Goal: Task Accomplishment & Management: Manage account settings

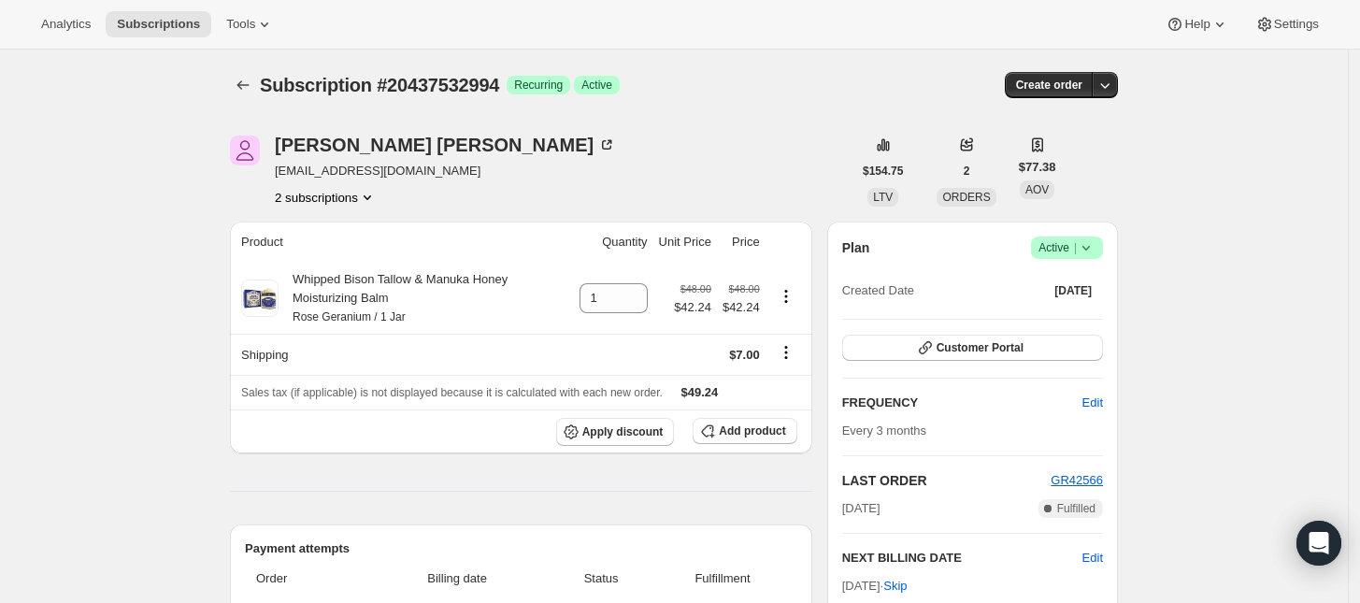
click at [1091, 251] on icon at bounding box center [1086, 247] width 19 height 19
click at [1075, 313] on span "Cancel subscription" at bounding box center [1073, 316] width 106 height 14
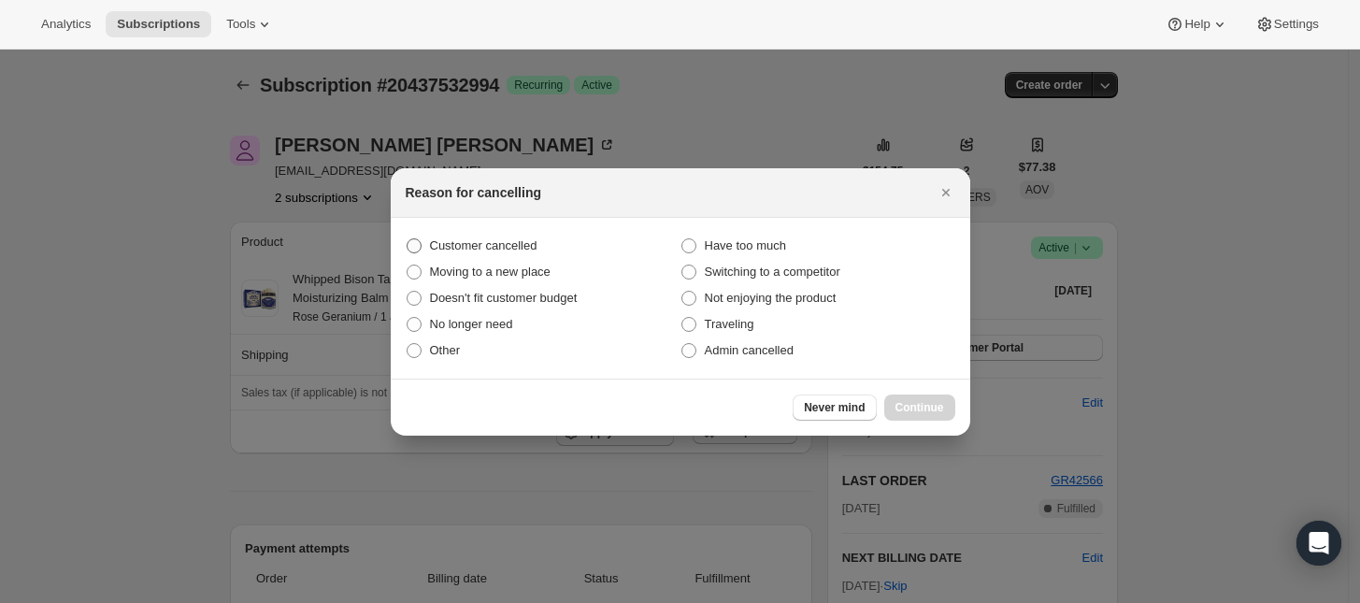
click at [416, 248] on span ":rbk:" at bounding box center [414, 245] width 15 height 15
click at [407, 239] on input "Customer cancelled" at bounding box center [407, 238] width 1 height 1
radio input "true"
click at [907, 405] on span "Continue" at bounding box center [919, 407] width 49 height 15
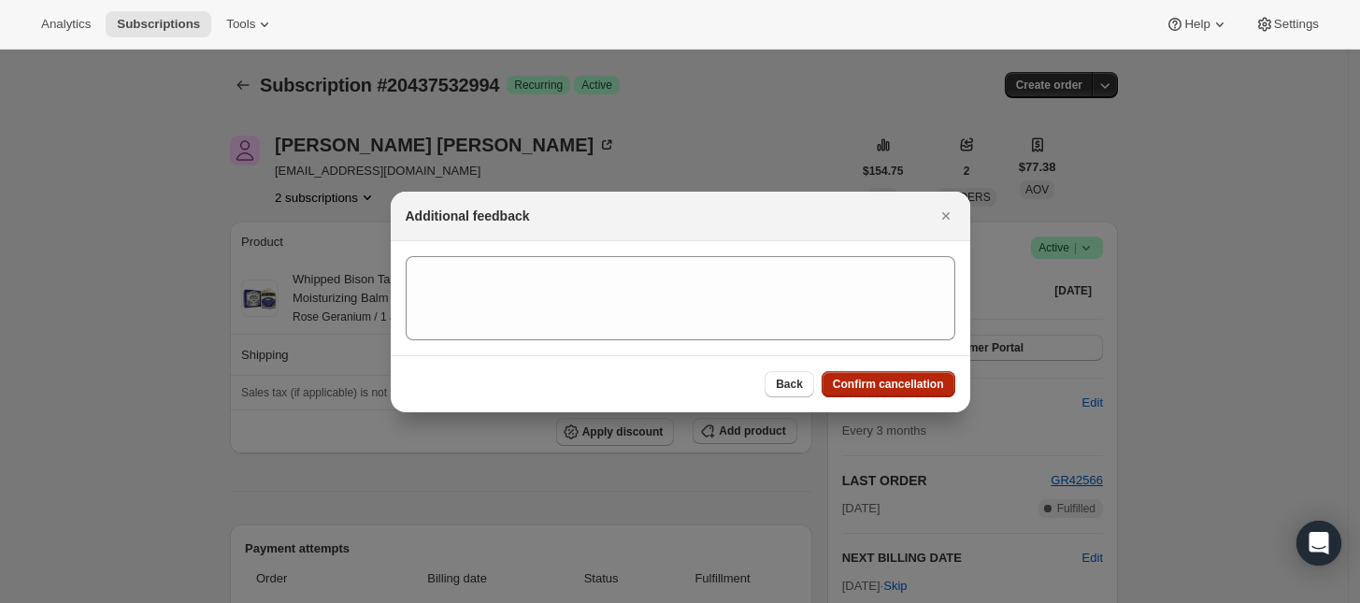
click at [921, 386] on span "Confirm cancellation" at bounding box center [888, 384] width 111 height 15
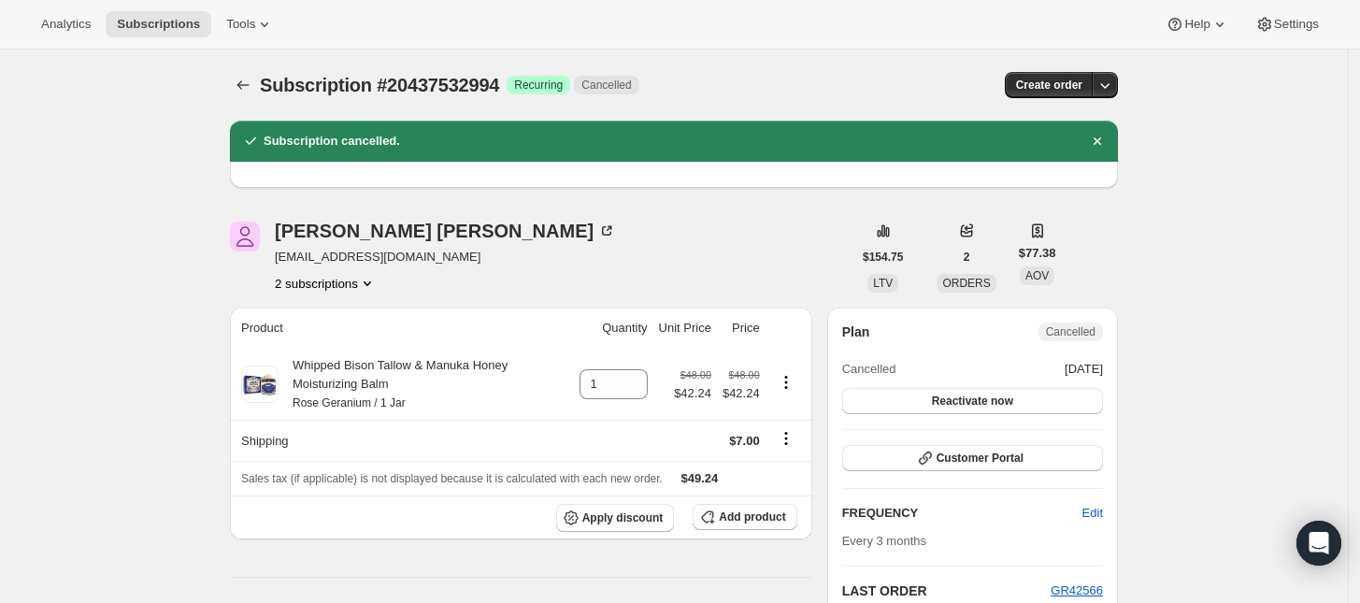
click at [314, 272] on div "[PERSON_NAME] [EMAIL_ADDRESS][DOMAIN_NAME] 2 subscriptions" at bounding box center [445, 256] width 341 height 71
click at [321, 283] on button "2 subscriptions" at bounding box center [326, 283] width 102 height 19
click at [323, 307] on button "20437500226" at bounding box center [332, 318] width 141 height 30
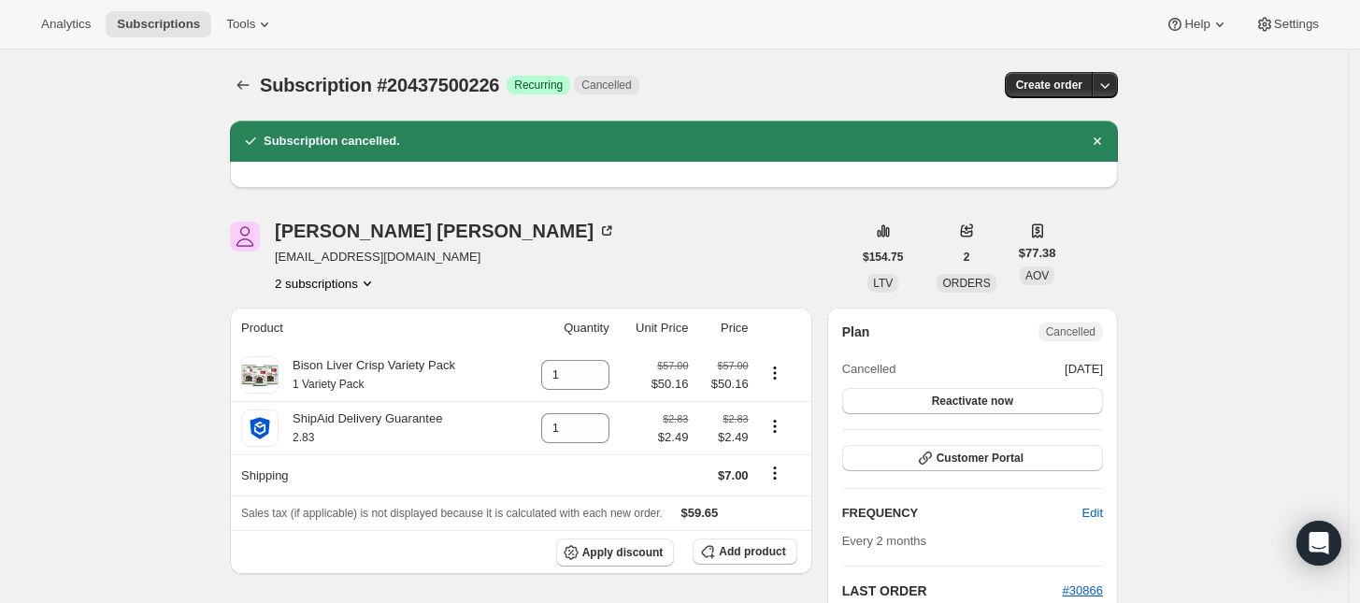
click at [335, 283] on button "2 subscriptions" at bounding box center [326, 283] width 102 height 19
click at [336, 337] on button "20437532994" at bounding box center [332, 350] width 141 height 30
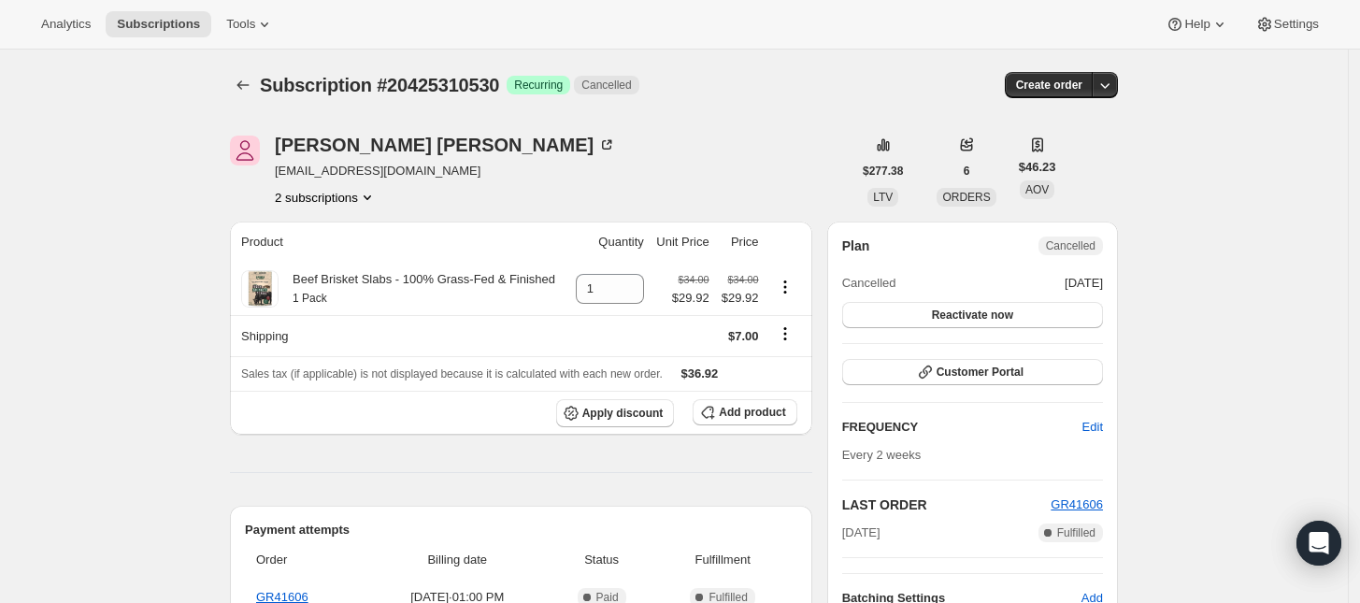
click at [358, 200] on button "2 subscriptions" at bounding box center [326, 197] width 102 height 19
click at [356, 220] on button "20425277762" at bounding box center [332, 232] width 141 height 30
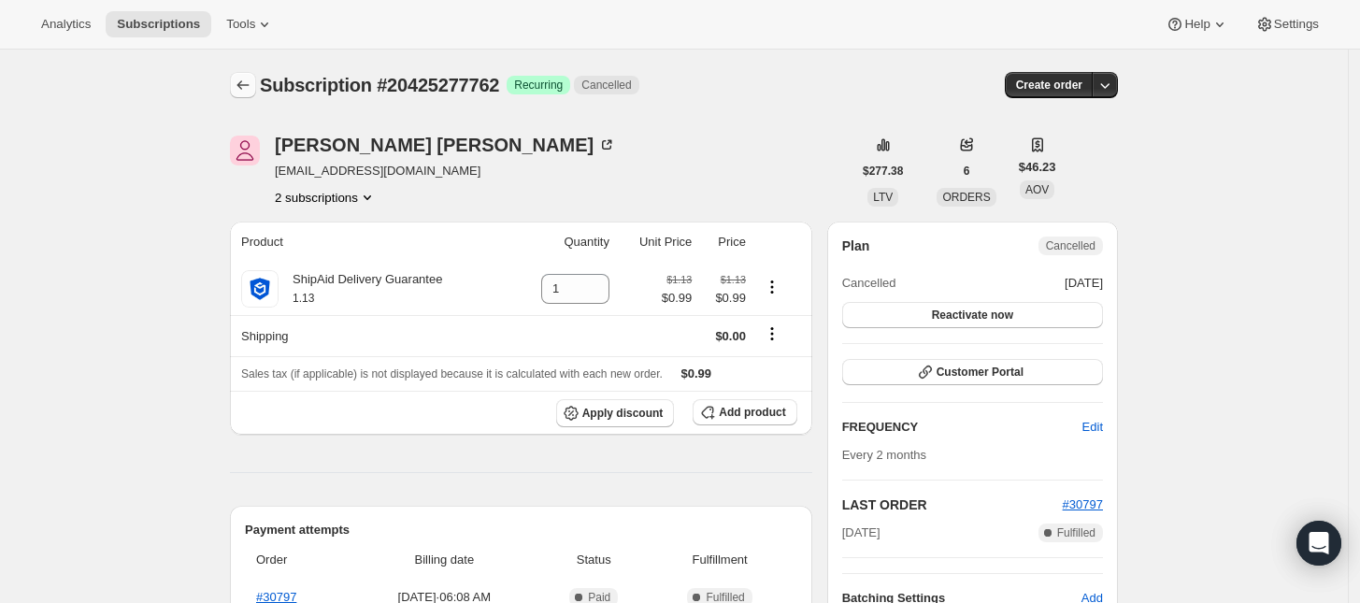
click at [252, 80] on icon "Subscriptions" at bounding box center [243, 85] width 19 height 19
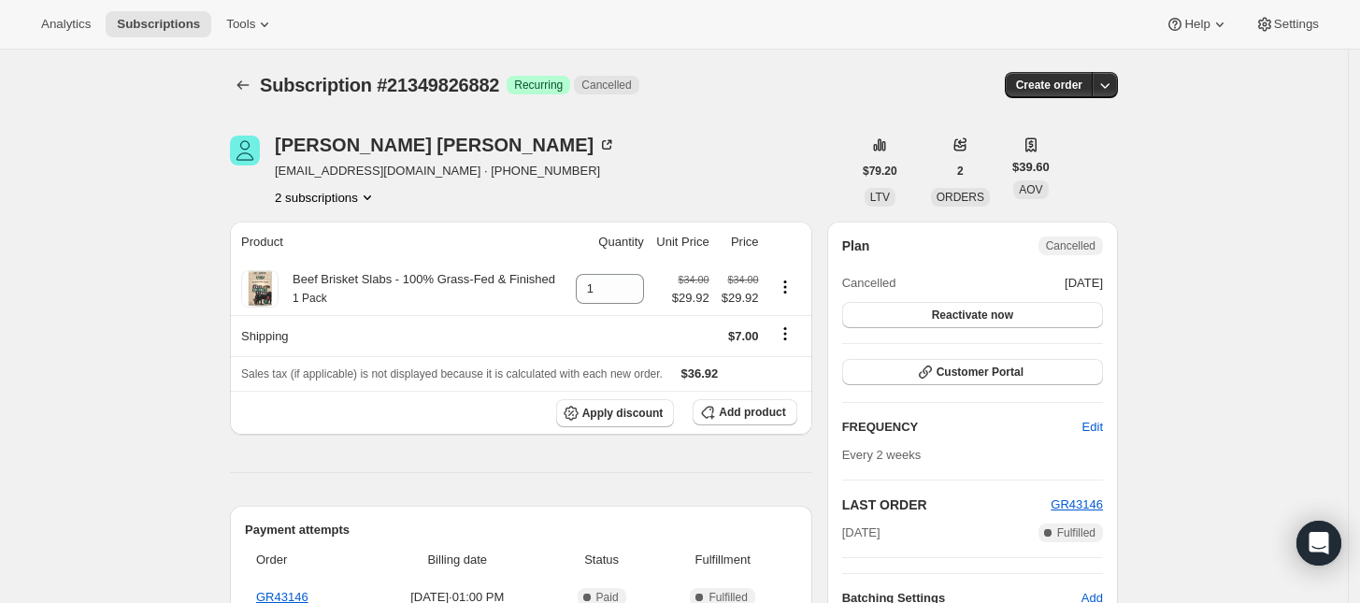
click at [347, 202] on button "2 subscriptions" at bounding box center [326, 197] width 102 height 19
click at [339, 227] on span "21349794114" at bounding box center [332, 232] width 130 height 19
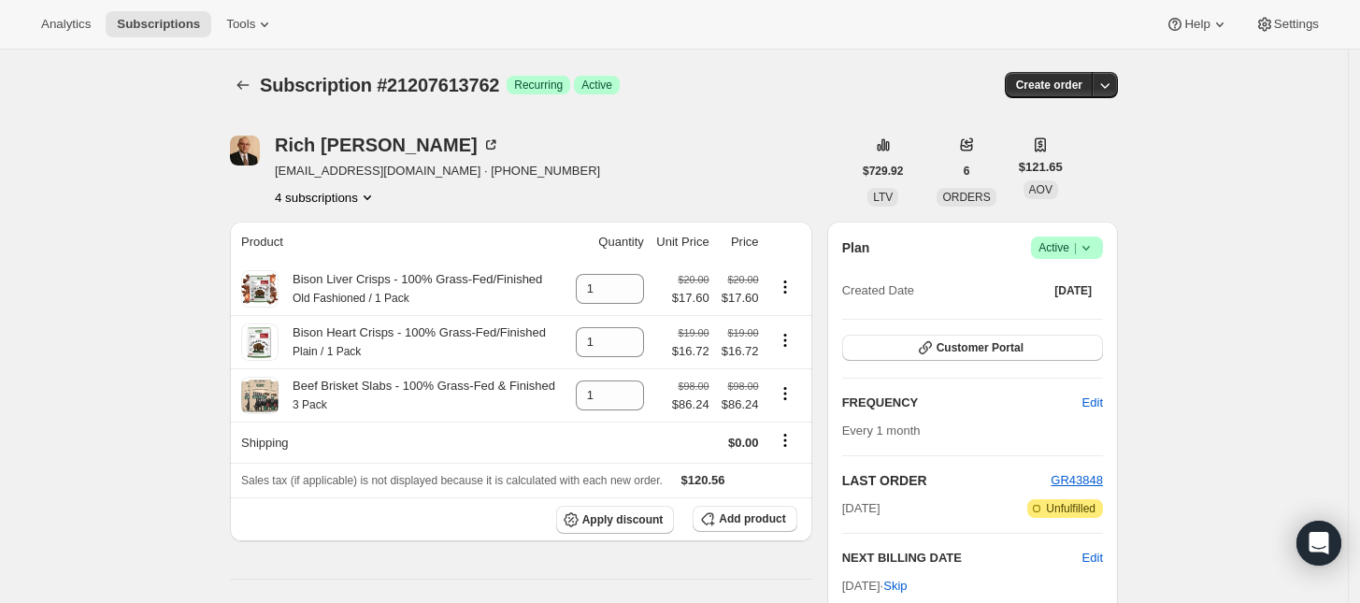
click at [342, 196] on button "4 subscriptions" at bounding box center [326, 197] width 102 height 19
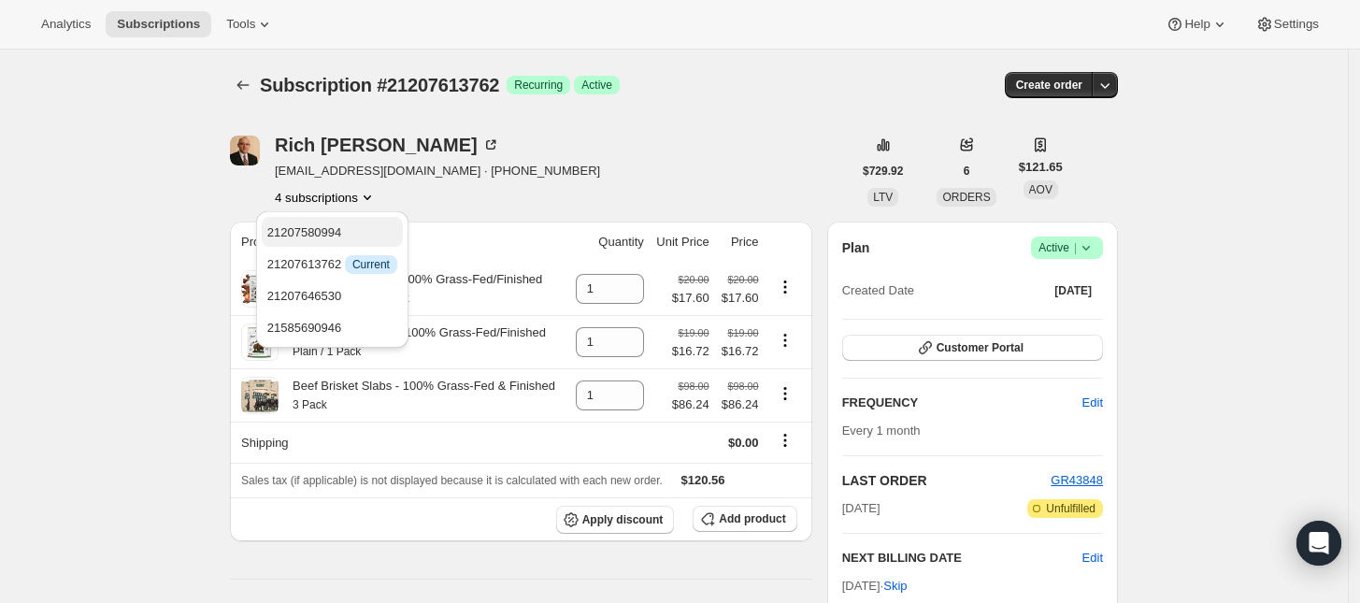
click at [344, 224] on span "21207580994" at bounding box center [332, 232] width 130 height 19
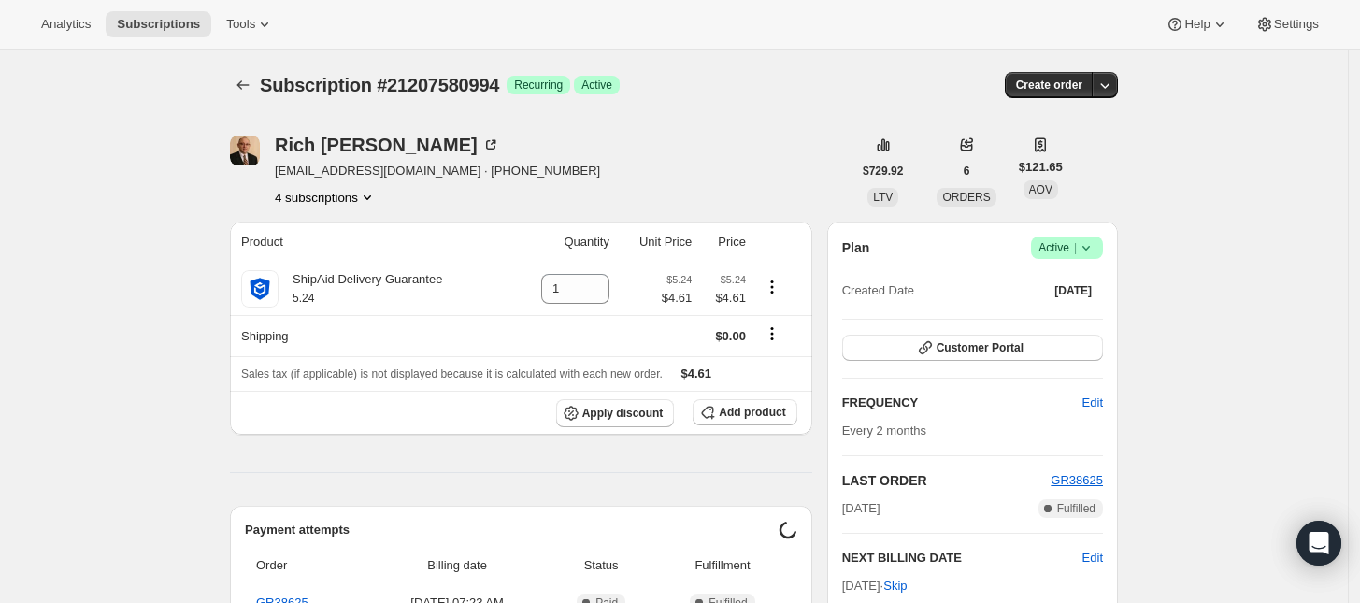
click at [348, 199] on button "4 subscriptions" at bounding box center [326, 197] width 102 height 19
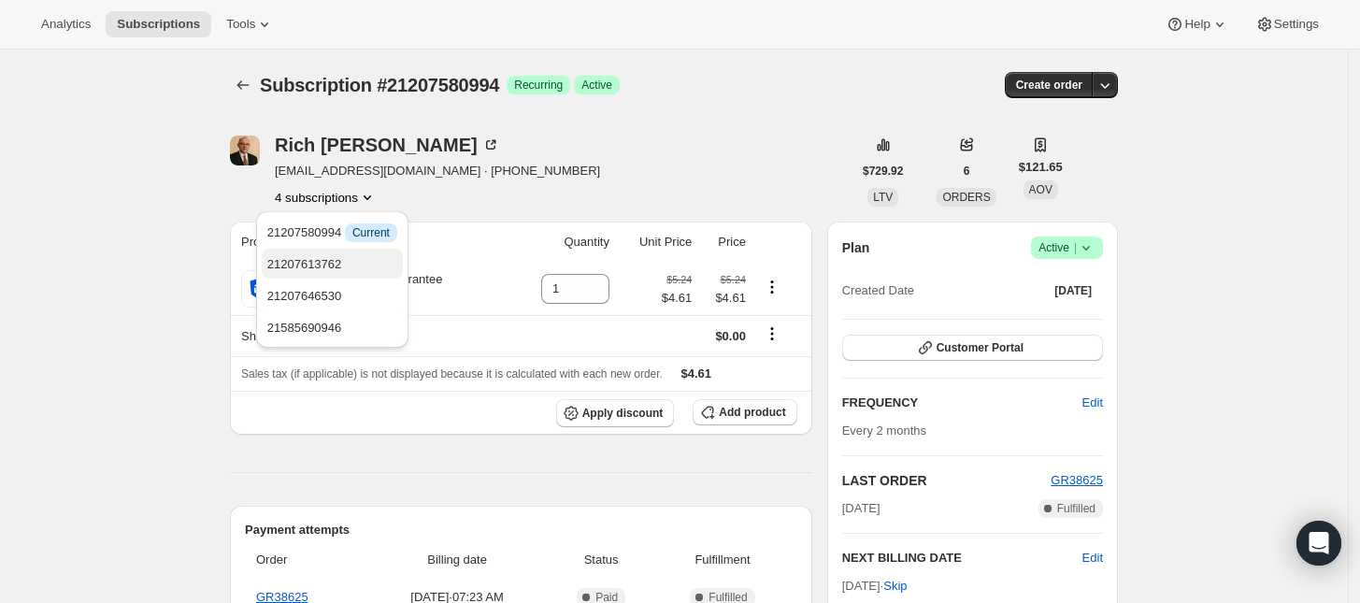
click at [353, 257] on span "21207613762" at bounding box center [332, 264] width 130 height 19
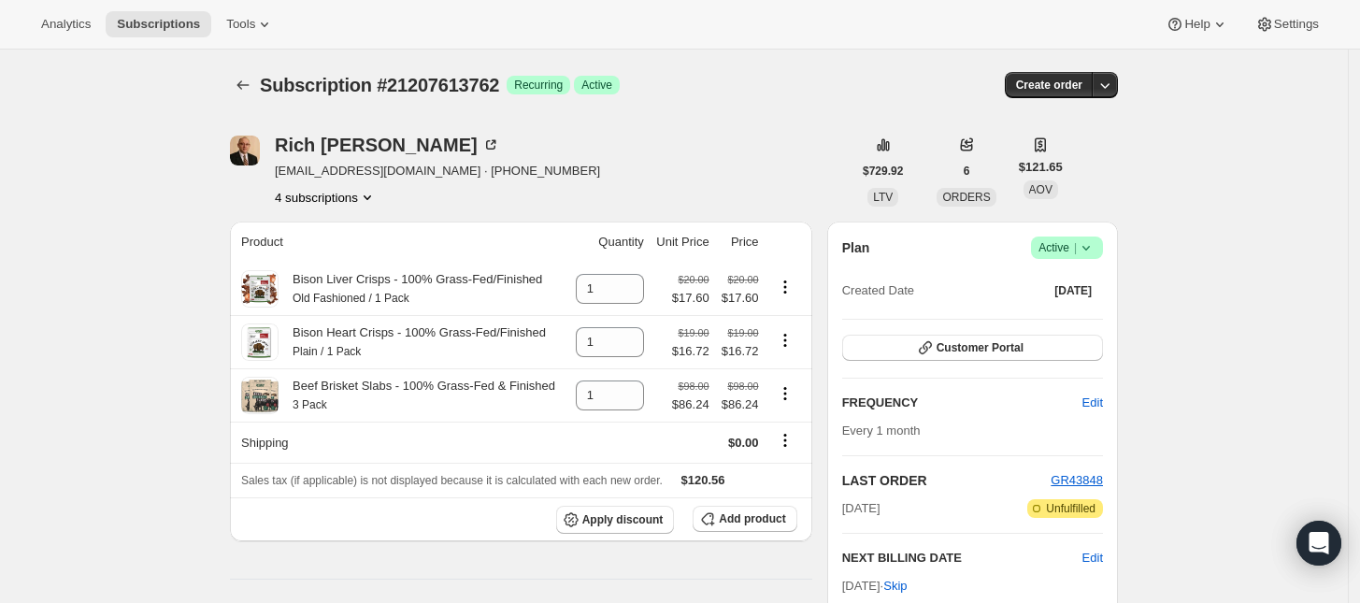
click at [346, 197] on button "4 subscriptions" at bounding box center [326, 197] width 102 height 19
click at [350, 284] on button "21207646530" at bounding box center [332, 295] width 141 height 30
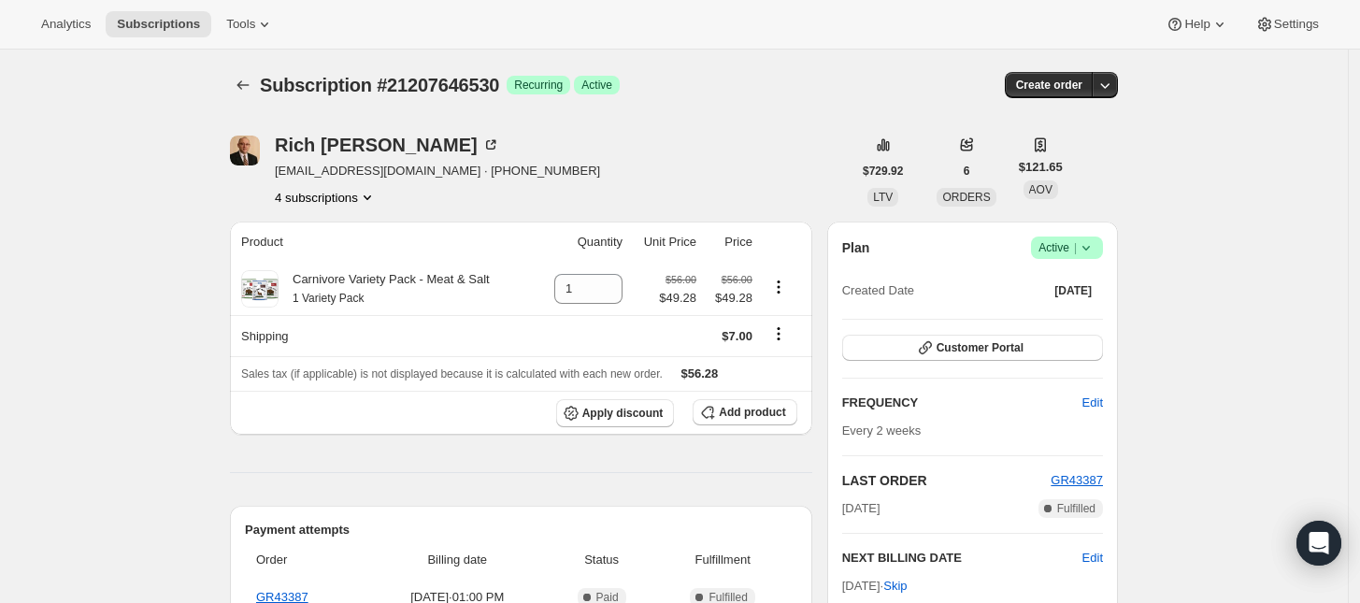
click at [356, 201] on button "4 subscriptions" at bounding box center [326, 197] width 102 height 19
click at [344, 319] on span "21585690946" at bounding box center [332, 328] width 130 height 19
